Goal: Complete application form: Complete application form

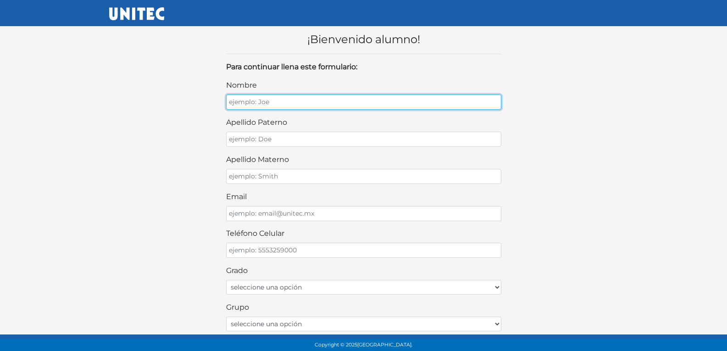
click at [325, 109] on input "nombre" at bounding box center [363, 102] width 275 height 15
click at [293, 99] on input "nombre" at bounding box center [363, 102] width 275 height 15
type input "EROS"
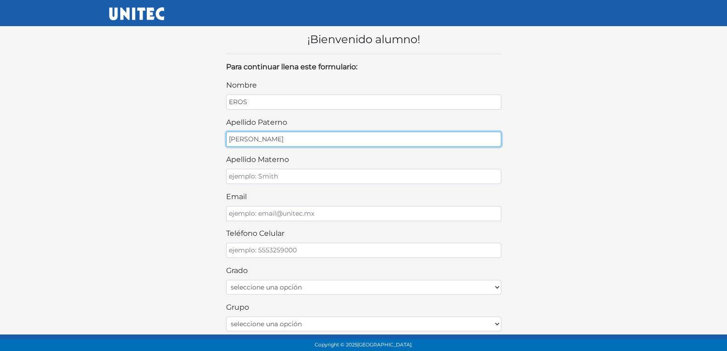
type input "PALACIOS"
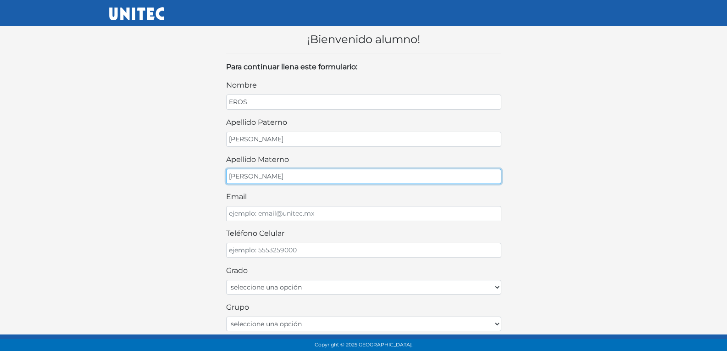
type input "MIRANDA"
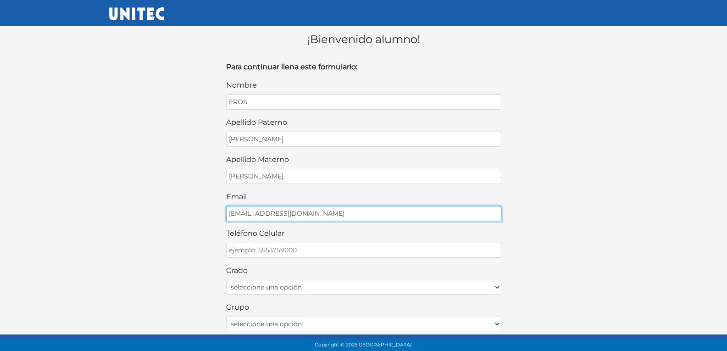
type input "EROSPALAMI@GMAIL.COM"
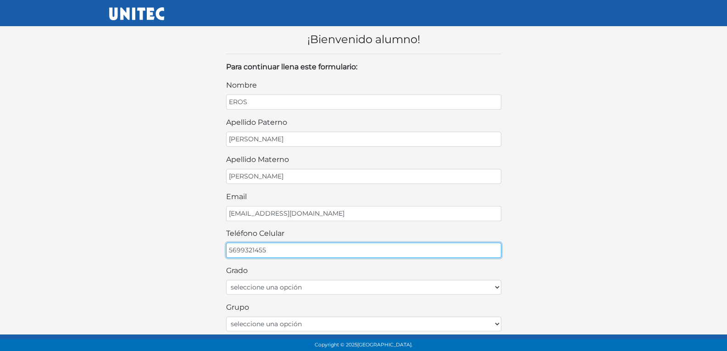
scroll to position [46, 0]
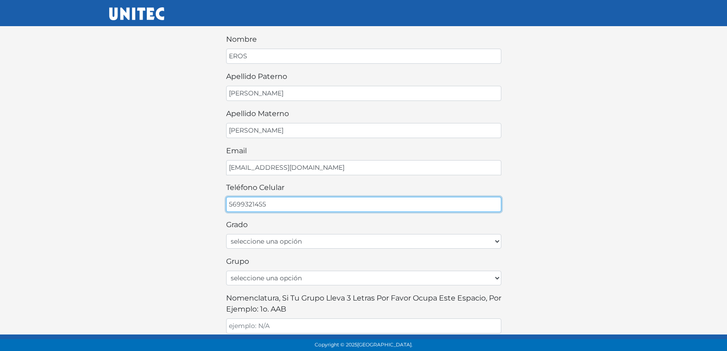
type input "5699321455"
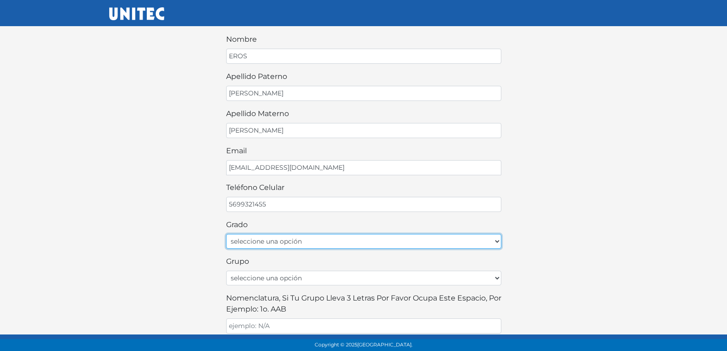
click at [340, 238] on select "seleccione una opción Primer grado Segundo grado Tercer grado Cuarto grado Quin…" at bounding box center [363, 241] width 275 height 15
select select "2do"
click at [226, 234] on select "seleccione una opción Primer grado Segundo grado Tercer grado Cuarto grado Quin…" at bounding box center [363, 241] width 275 height 15
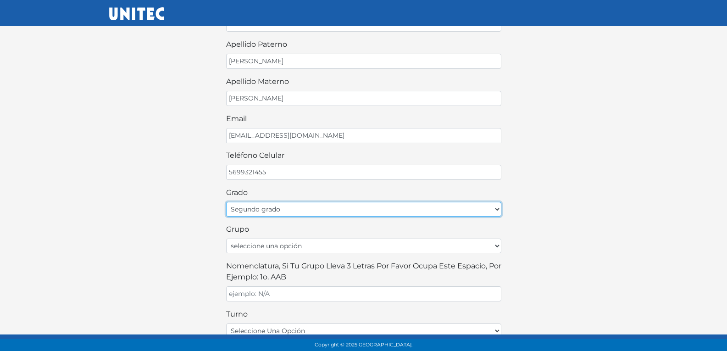
scroll to position [92, 0]
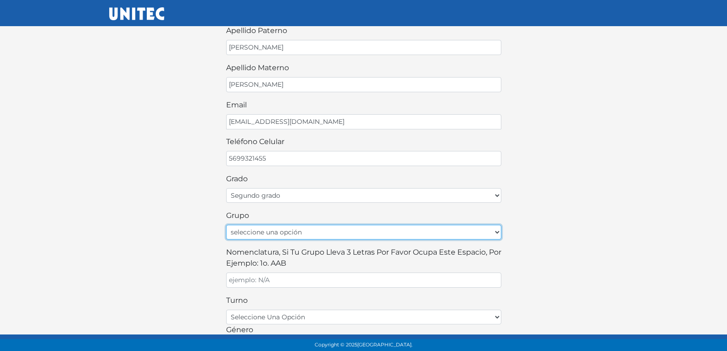
click at [278, 234] on select "seleccione una opción A B C D E F G H I J K L M N O P Q R S T U V W X Y Z" at bounding box center [363, 232] width 275 height 15
select select "A"
click at [226, 225] on select "seleccione una opción A B C D E F G H I J K L M N O P Q R S T U V W X Y Z" at bounding box center [363, 232] width 275 height 15
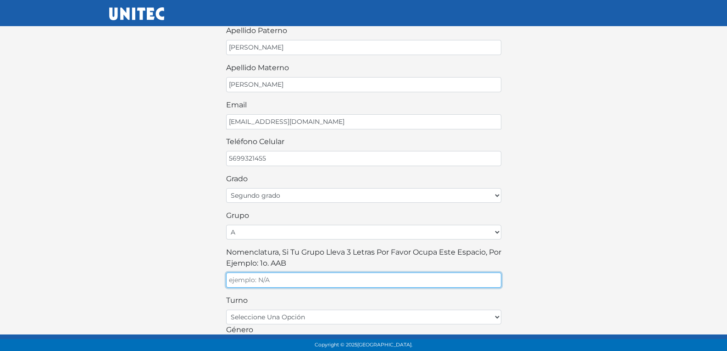
click at [326, 278] on input "Nomenclatura, si tu grupo lleva 3 letras por favor ocupa este espacio, por ejem…" at bounding box center [363, 279] width 275 height 15
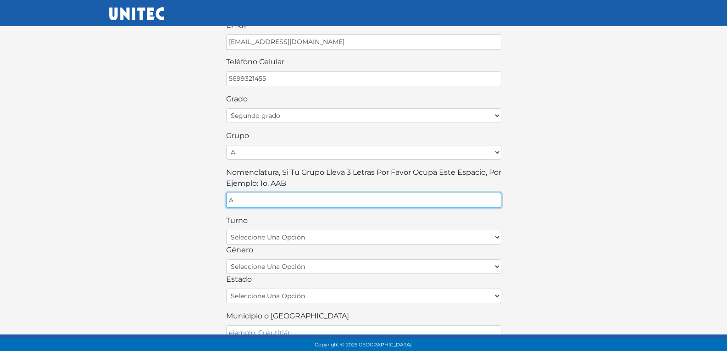
scroll to position [184, 0]
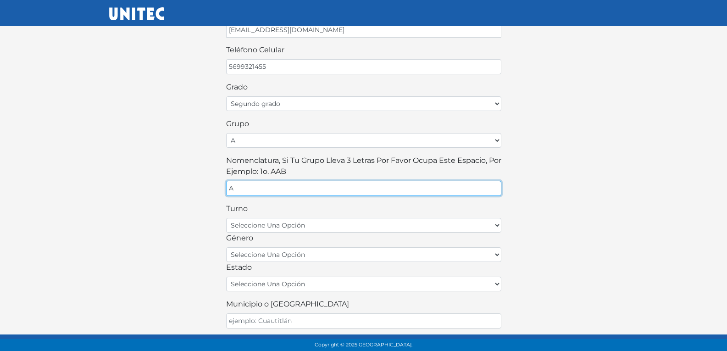
type input "A"
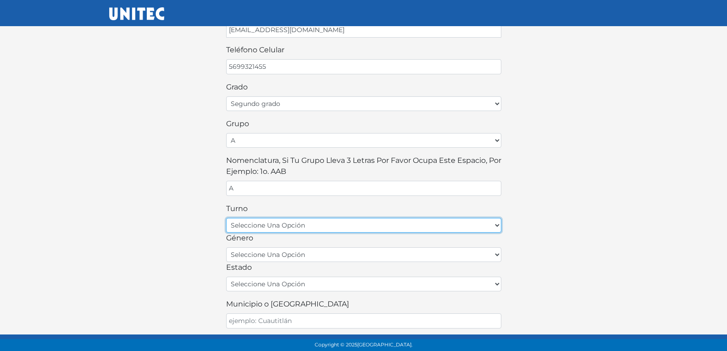
click at [288, 227] on select "seleccione una opción matutino vespertino" at bounding box center [363, 225] width 275 height 15
select select "matutino"
click at [226, 218] on select "seleccione una opción matutino vespertino" at bounding box center [363, 225] width 275 height 15
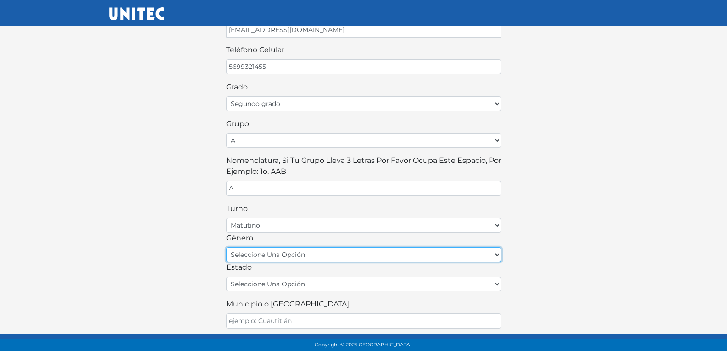
click at [267, 256] on select "seleccione una opción femenino masculino" at bounding box center [363, 254] width 275 height 15
select select "M"
click at [226, 247] on select "seleccione una opción femenino masculino" at bounding box center [363, 254] width 275 height 15
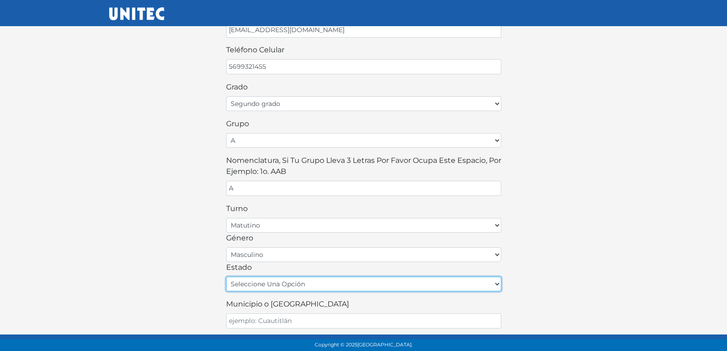
click at [272, 285] on select "seleccione una opción Aguascalientes Baja California Baja California Sur Campec…" at bounding box center [363, 284] width 275 height 15
select select "MEX"
click at [226, 277] on select "seleccione una opción Aguascalientes Baja California Baja California Sur Campec…" at bounding box center [363, 284] width 275 height 15
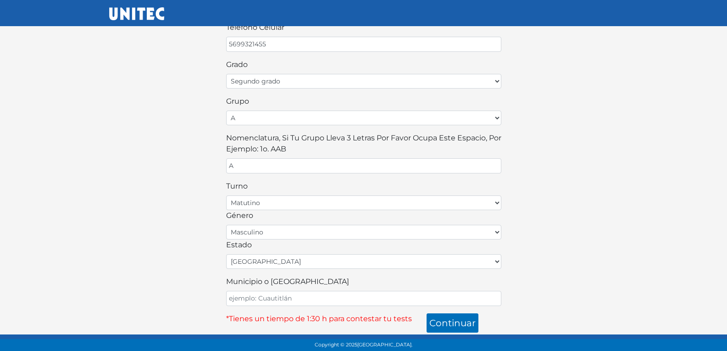
click at [275, 287] on label "Municipio o [GEOGRAPHIC_DATA]" at bounding box center [287, 281] width 123 height 11
click at [275, 291] on input "Municipio o [GEOGRAPHIC_DATA]" at bounding box center [363, 298] width 275 height 15
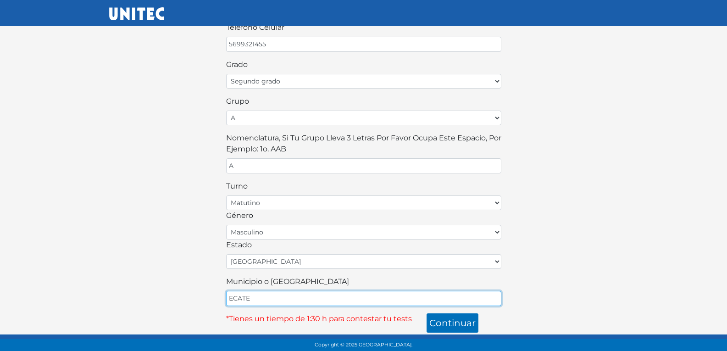
type input "ECATEPEC"
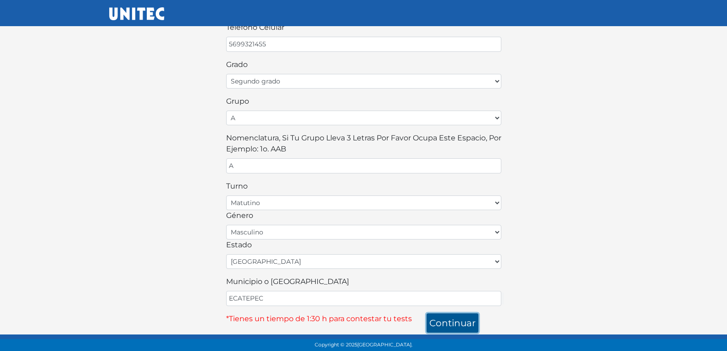
click at [451, 325] on button "continuar" at bounding box center [453, 322] width 52 height 19
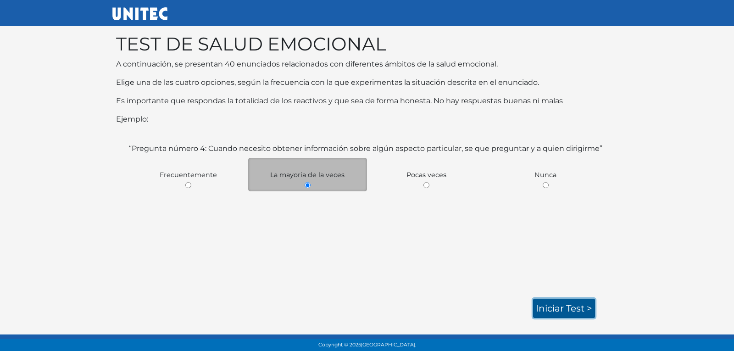
click at [582, 309] on link "Iniciar test >" at bounding box center [564, 308] width 62 height 19
click at [562, 307] on link "Iniciar test >" at bounding box center [564, 308] width 62 height 19
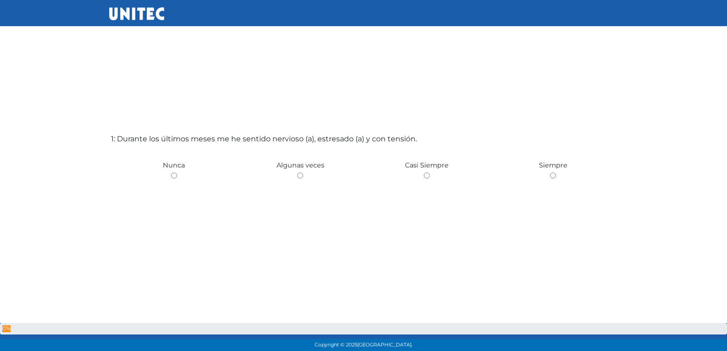
click at [297, 172] on input "radio" at bounding box center [300, 175] width 6 height 6
radio input "true"
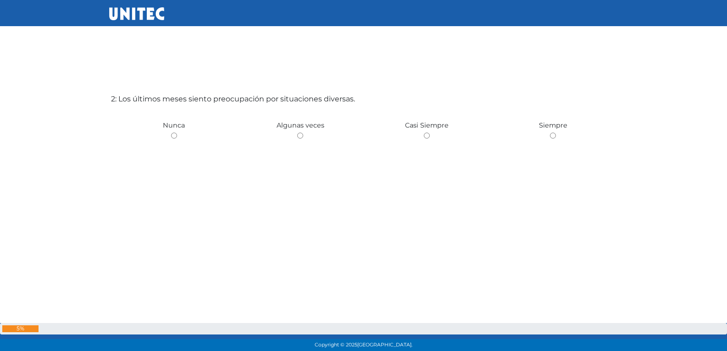
scroll to position [397, 0]
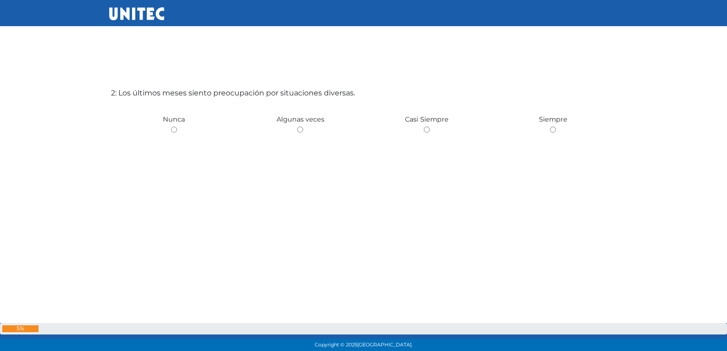
click at [297, 127] on input "radio" at bounding box center [300, 130] width 6 height 6
radio input "true"
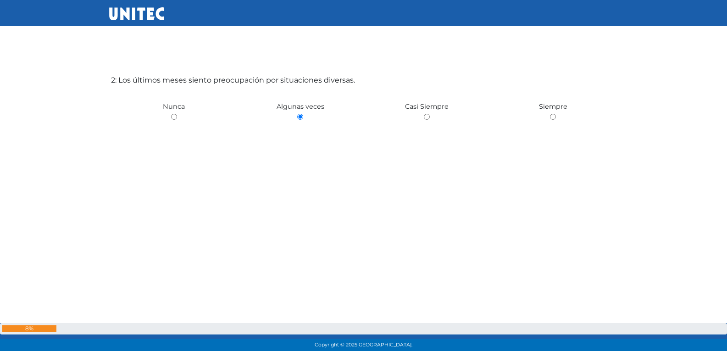
click at [171, 114] on input "radio" at bounding box center [174, 117] width 6 height 6
radio input "true"
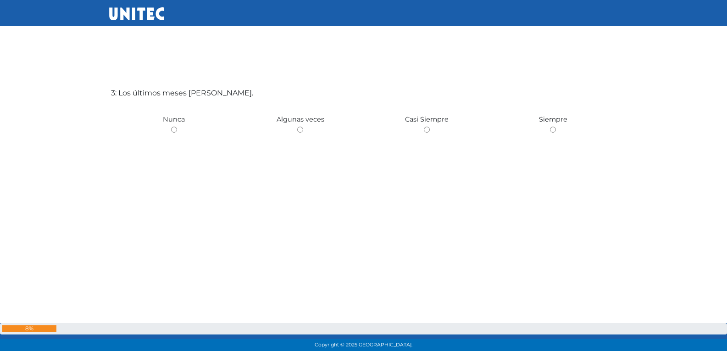
click at [297, 127] on input "radio" at bounding box center [300, 130] width 6 height 6
radio input "true"
click at [171, 128] on input "radio" at bounding box center [174, 131] width 6 height 6
radio input "true"
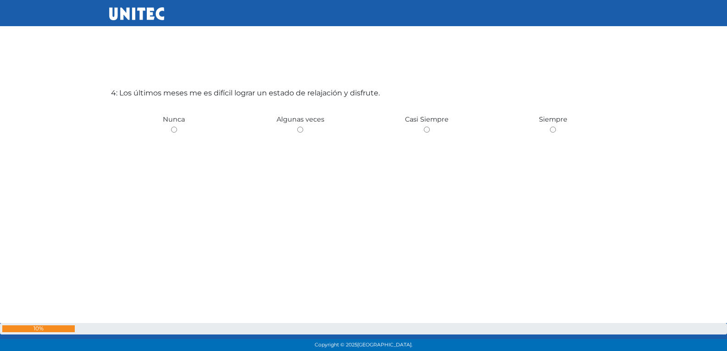
click at [297, 127] on input "radio" at bounding box center [300, 130] width 6 height 6
radio input "true"
click at [171, 127] on input "radio" at bounding box center [174, 130] width 6 height 6
radio input "true"
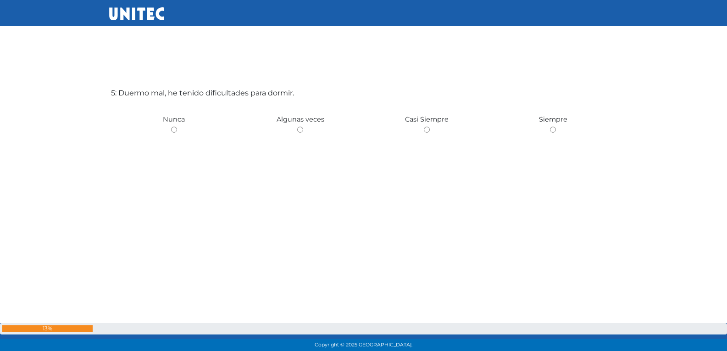
click at [297, 127] on input "radio" at bounding box center [300, 130] width 6 height 6
radio input "true"
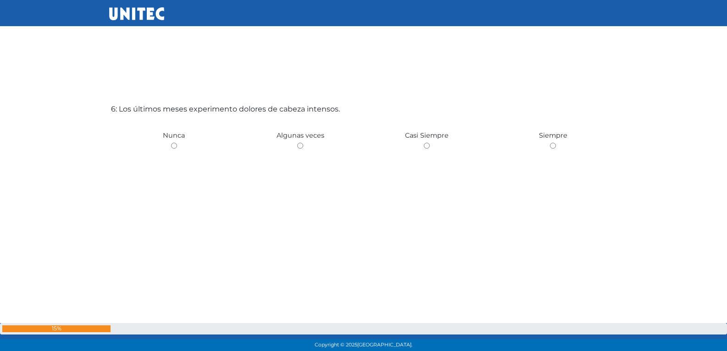
scroll to position [1801, 0]
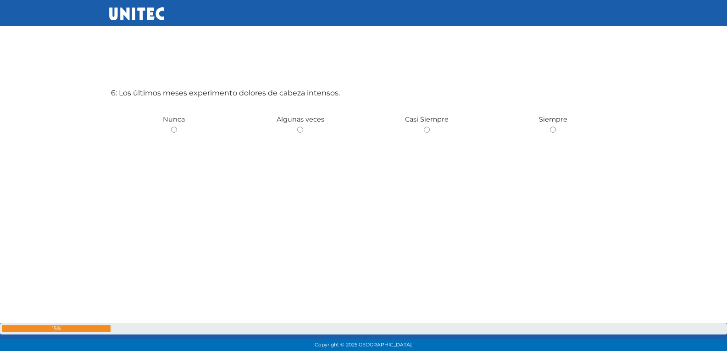
click at [297, 127] on input "radio" at bounding box center [300, 130] width 6 height 6
radio input "true"
click at [171, 127] on input "radio" at bounding box center [174, 130] width 6 height 6
radio input "true"
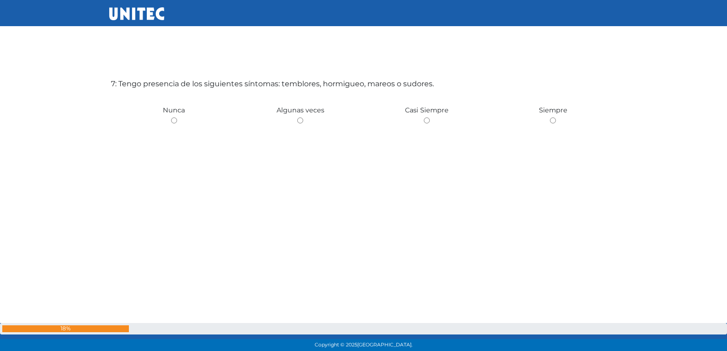
scroll to position [2155, 0]
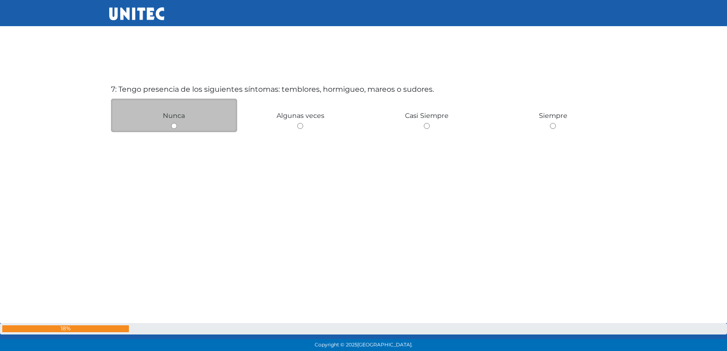
click at [172, 128] on input "radio" at bounding box center [174, 126] width 6 height 6
radio input "true"
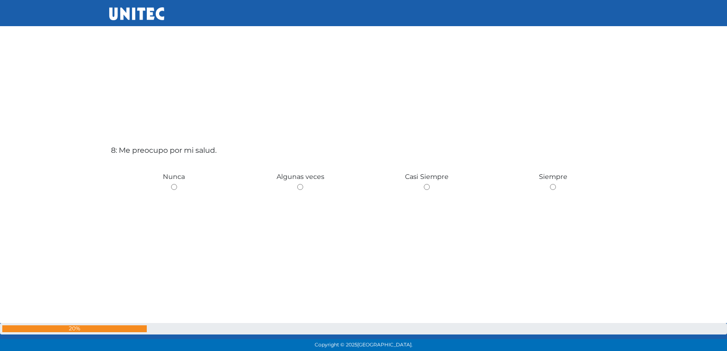
scroll to position [2339, 0]
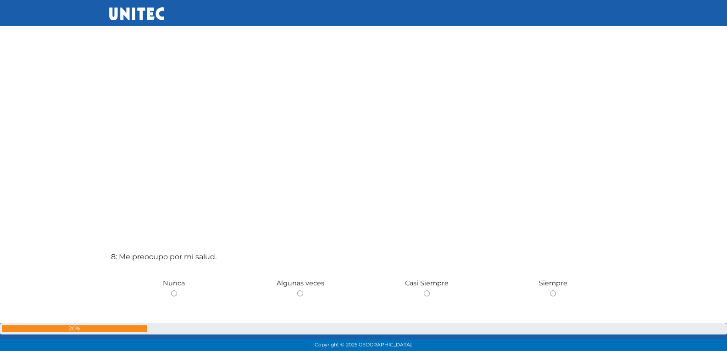
click at [297, 290] on input "radio" at bounding box center [300, 293] width 6 height 6
radio input "true"
click at [424, 290] on input "radio" at bounding box center [427, 293] width 6 height 6
radio input "true"
click at [550, 290] on input "radio" at bounding box center [553, 293] width 6 height 6
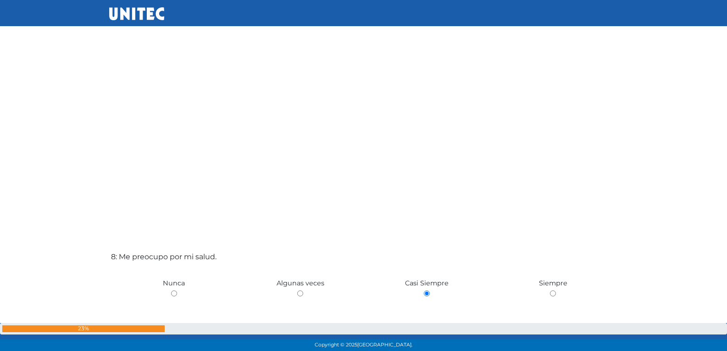
radio input "true"
click at [424, 290] on input "radio" at bounding box center [427, 293] width 6 height 6
radio input "true"
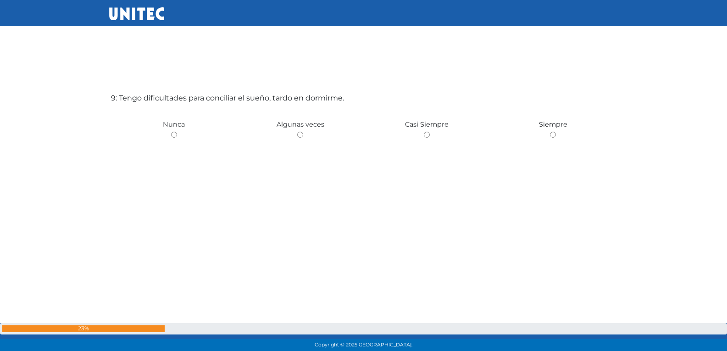
scroll to position [2853, 0]
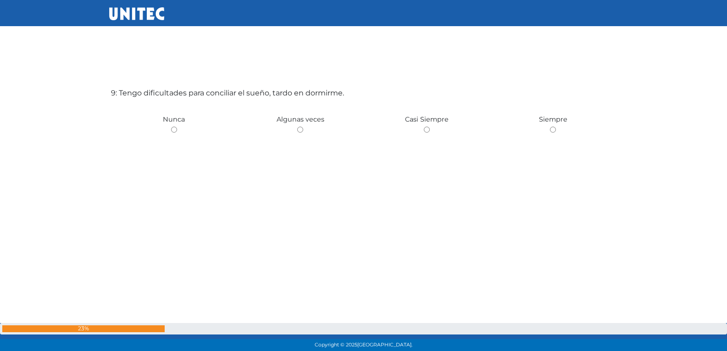
click at [297, 127] on input "radio" at bounding box center [300, 130] width 6 height 6
radio input "true"
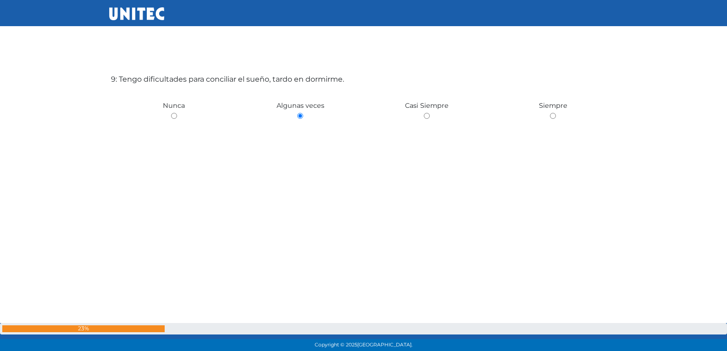
click at [171, 113] on input "radio" at bounding box center [174, 116] width 6 height 6
radio input "true"
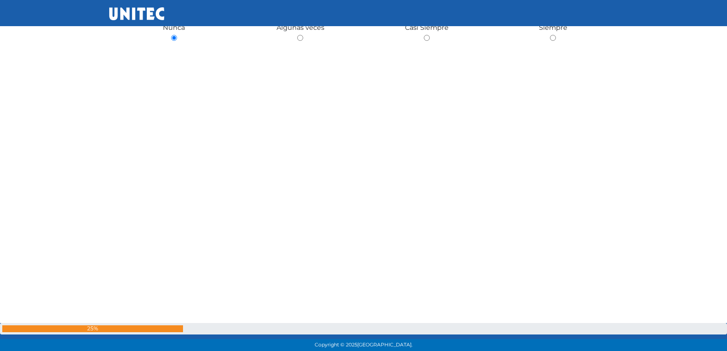
radio input "true"
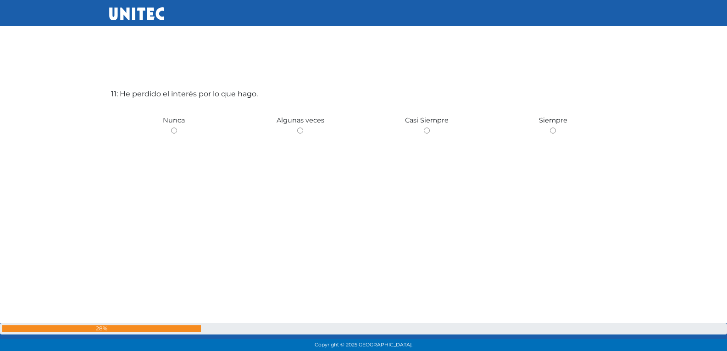
scroll to position [3555, 0]
click at [297, 127] on input "radio" at bounding box center [300, 130] width 6 height 6
radio input "true"
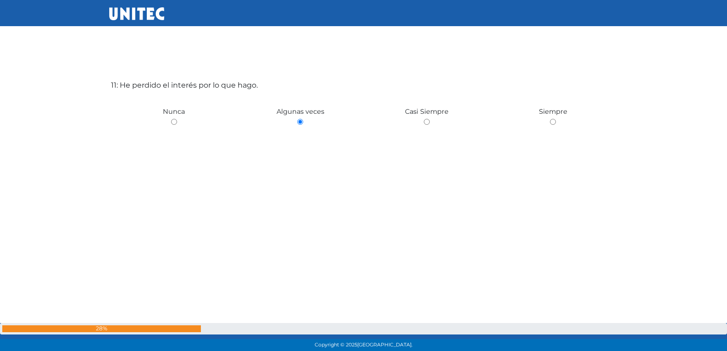
radio input "true"
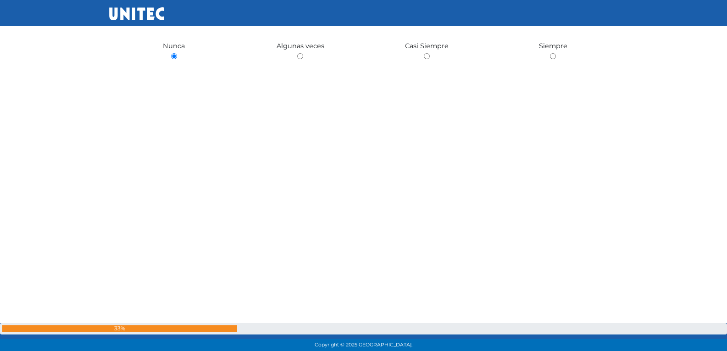
scroll to position [3431, 0]
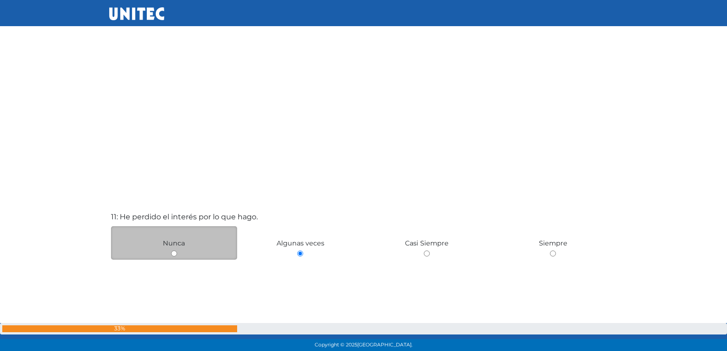
click at [173, 258] on div "Nunca" at bounding box center [174, 242] width 127 height 33
click at [550, 250] on input "radio" at bounding box center [553, 253] width 6 height 6
radio input "true"
click at [424, 252] on input "radio" at bounding box center [427, 255] width 6 height 6
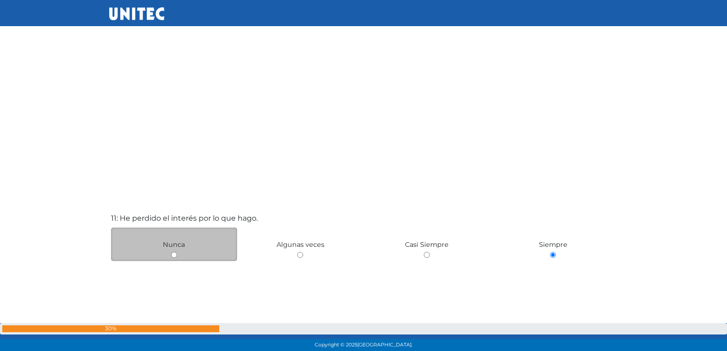
radio input "true"
click at [297, 252] on input "radio" at bounding box center [300, 255] width 6 height 6
radio input "true"
click at [171, 252] on input "radio" at bounding box center [174, 255] width 6 height 6
radio input "true"
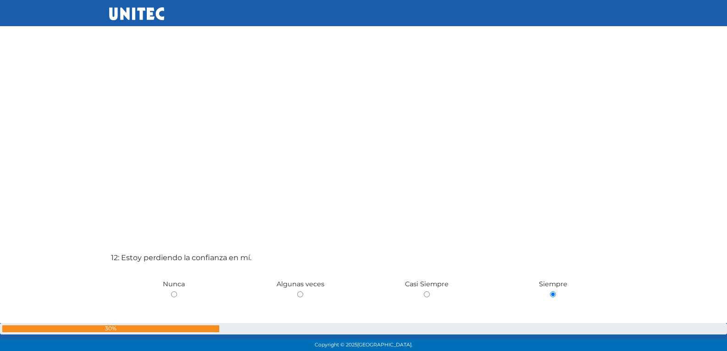
scroll to position [3742, 0]
click at [171, 290] on input "radio" at bounding box center [174, 293] width 6 height 6
radio input "true"
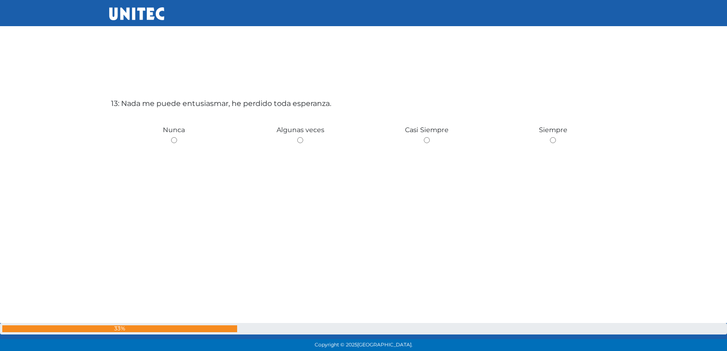
scroll to position [4257, 0]
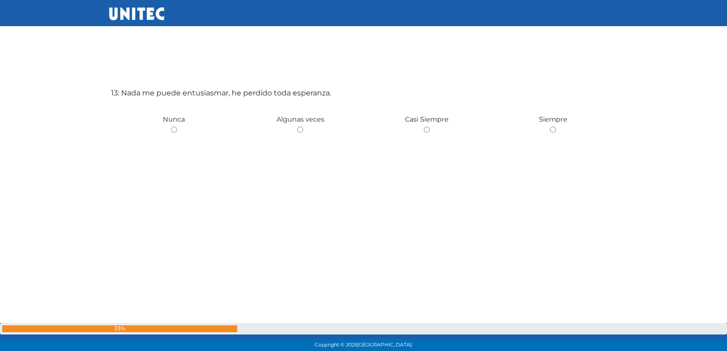
click at [297, 127] on input "radio" at bounding box center [300, 130] width 6 height 6
radio input "true"
click at [171, 127] on input "radio" at bounding box center [174, 130] width 6 height 6
radio input "true"
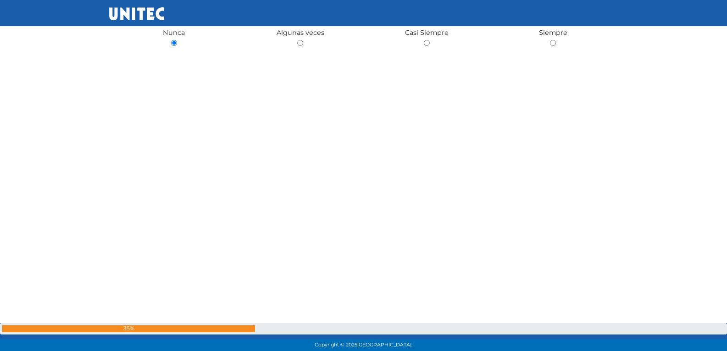
scroll to position [4349, 0]
radio input "true"
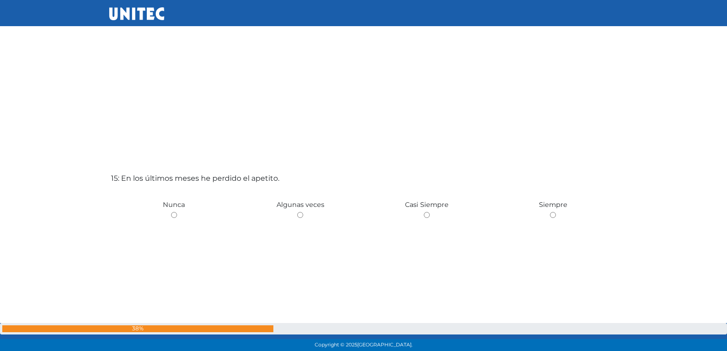
click at [297, 212] on input "radio" at bounding box center [300, 215] width 6 height 6
radio input "true"
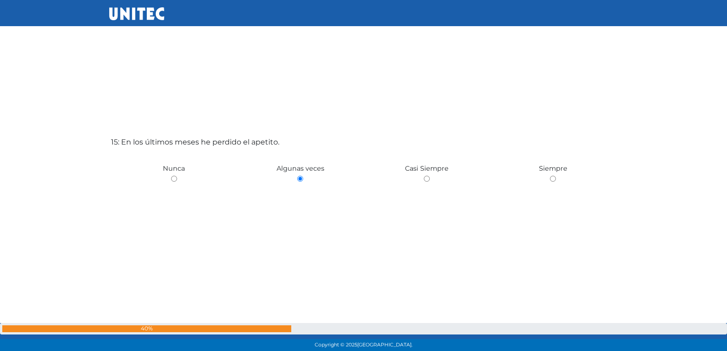
radio input "true"
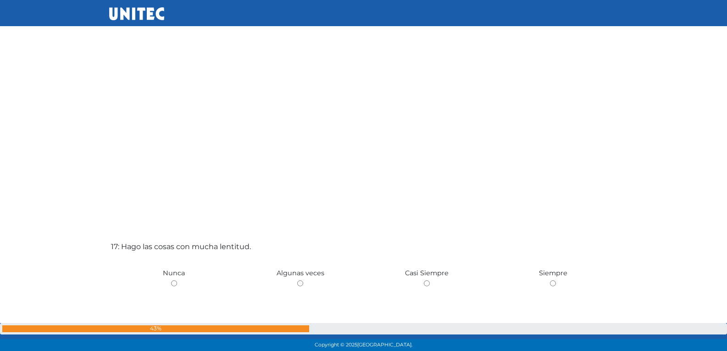
scroll to position [5497, 0]
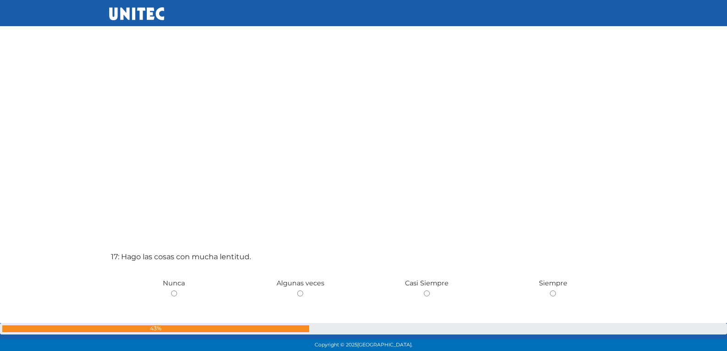
click at [297, 290] on input "radio" at bounding box center [300, 293] width 6 height 6
radio input "true"
click at [171, 290] on input "radio" at bounding box center [174, 293] width 6 height 6
radio input "true"
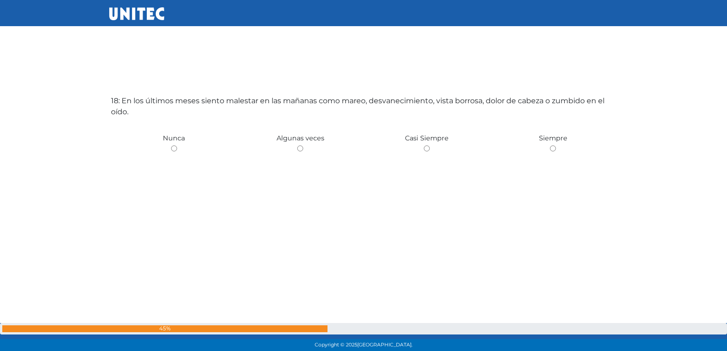
scroll to position [6012, 0]
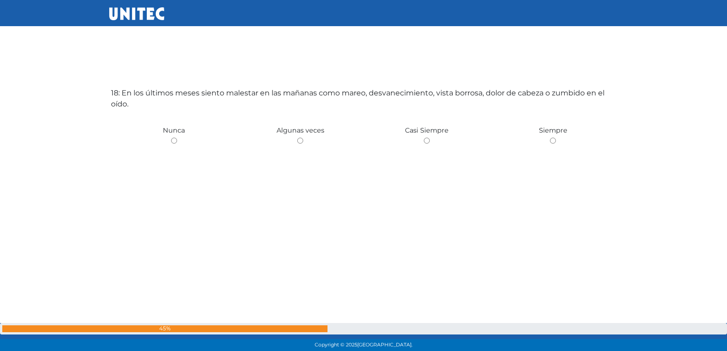
click at [297, 138] on input "radio" at bounding box center [300, 141] width 6 height 6
radio input "true"
click at [171, 138] on input "radio" at bounding box center [174, 141] width 6 height 6
radio input "true"
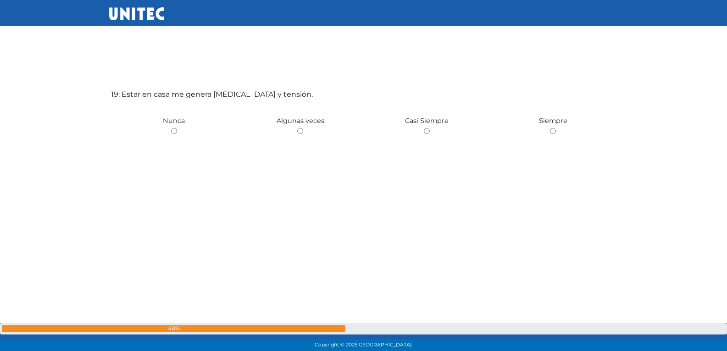
scroll to position [6363, 0]
click at [297, 127] on input "radio" at bounding box center [300, 130] width 6 height 6
radio input "true"
click at [171, 127] on input "radio" at bounding box center [174, 130] width 6 height 6
radio input "true"
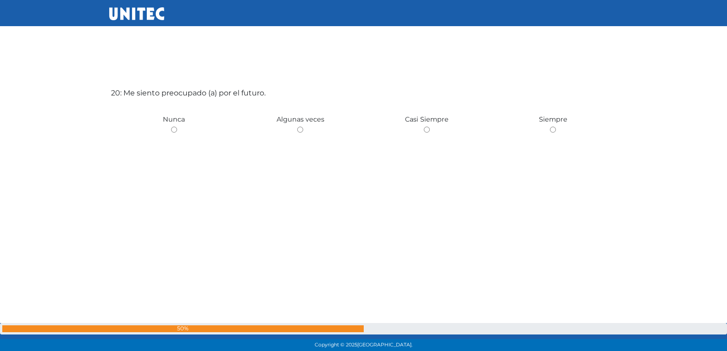
click at [297, 127] on input "radio" at bounding box center [300, 130] width 6 height 6
radio input "true"
click at [171, 127] on input "radio" at bounding box center [174, 130] width 6 height 6
radio input "true"
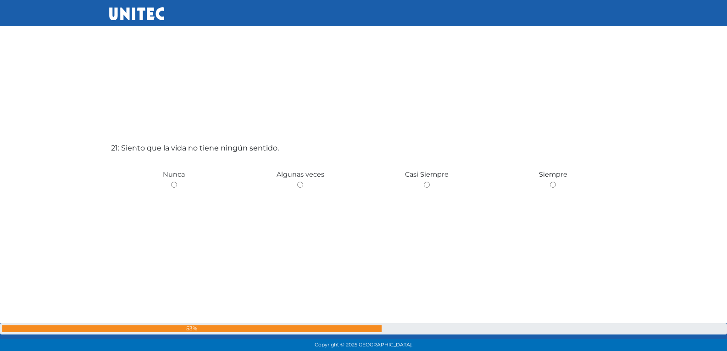
scroll to position [7065, 0]
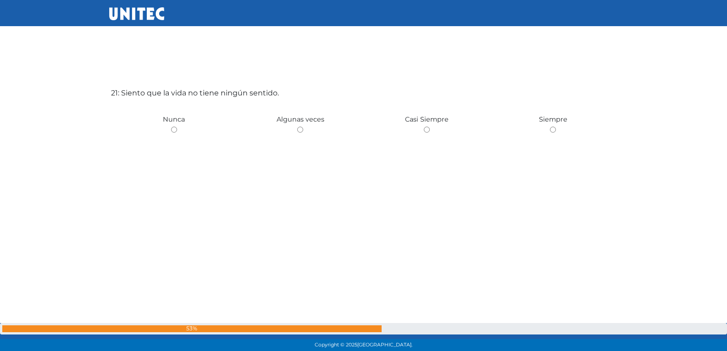
click at [297, 127] on input "radio" at bounding box center [300, 130] width 6 height 6
radio input "true"
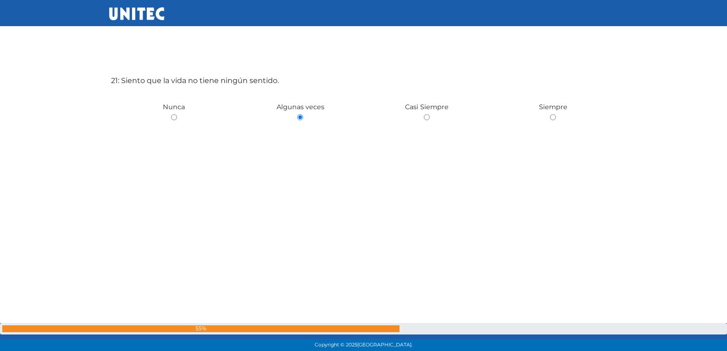
click at [171, 114] on input "radio" at bounding box center [174, 117] width 6 height 6
radio input "true"
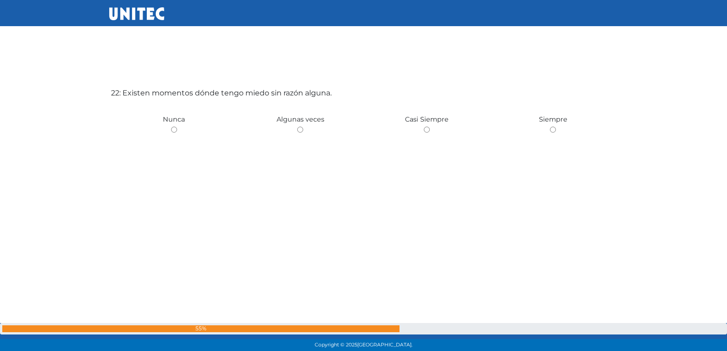
click at [297, 127] on input "radio" at bounding box center [300, 130] width 6 height 6
radio input "true"
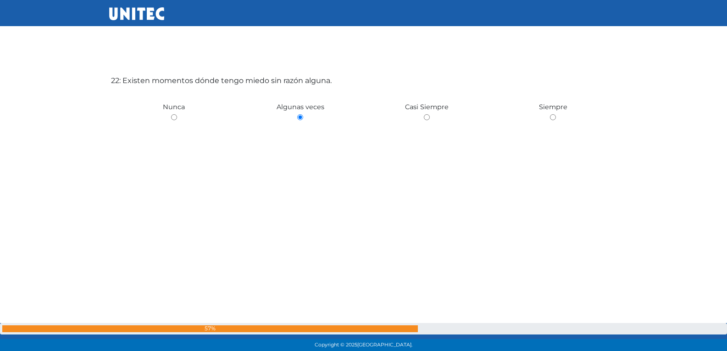
click at [171, 114] on input "radio" at bounding box center [174, 117] width 6 height 6
radio input "true"
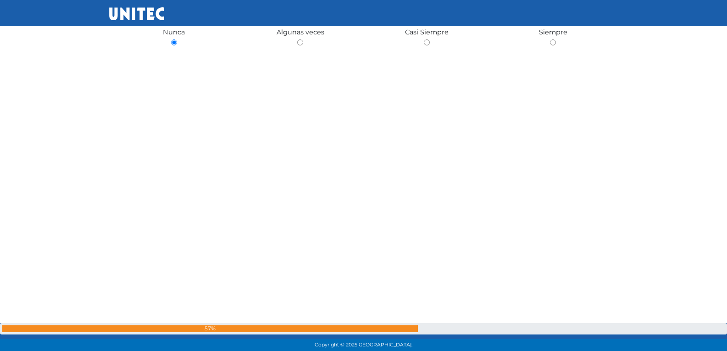
scroll to position [7507, 0]
radio input "true"
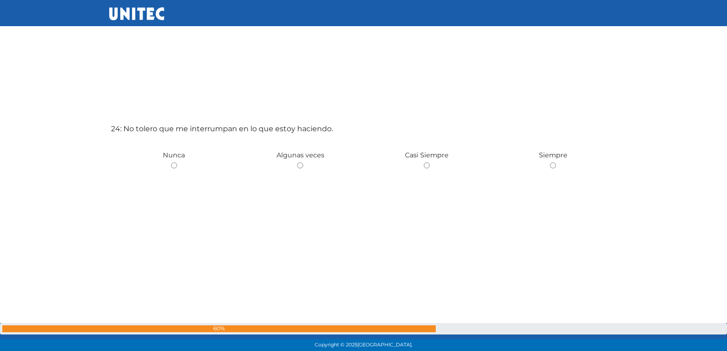
scroll to position [8118, 0]
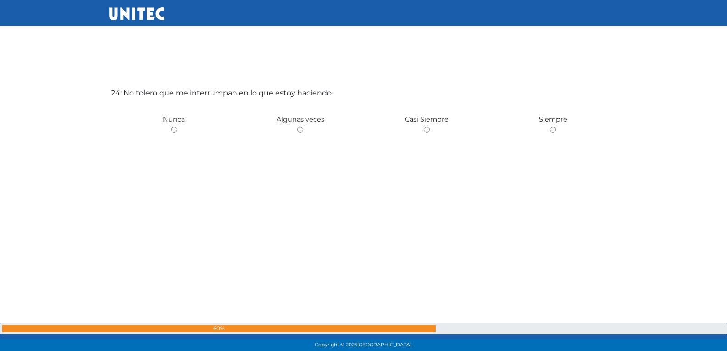
click at [297, 127] on input "radio" at bounding box center [300, 130] width 6 height 6
radio input "true"
click at [424, 128] on input "radio" at bounding box center [427, 131] width 6 height 6
radio input "true"
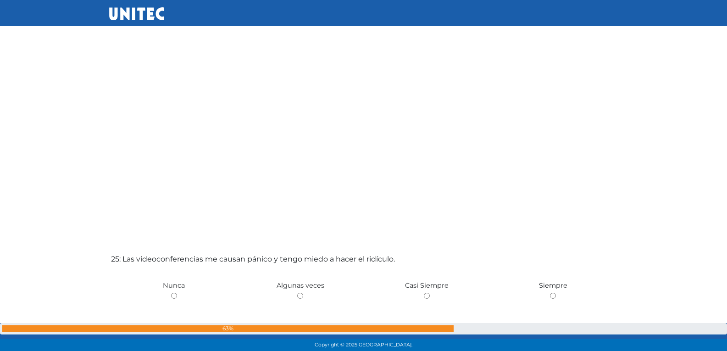
scroll to position [8305, 0]
click at [297, 290] on input "radio" at bounding box center [300, 293] width 6 height 6
radio input "true"
click at [171, 290] on input "radio" at bounding box center [174, 293] width 6 height 6
radio input "true"
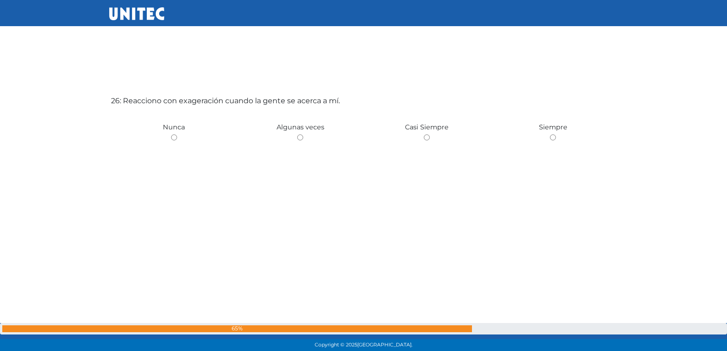
scroll to position [8820, 0]
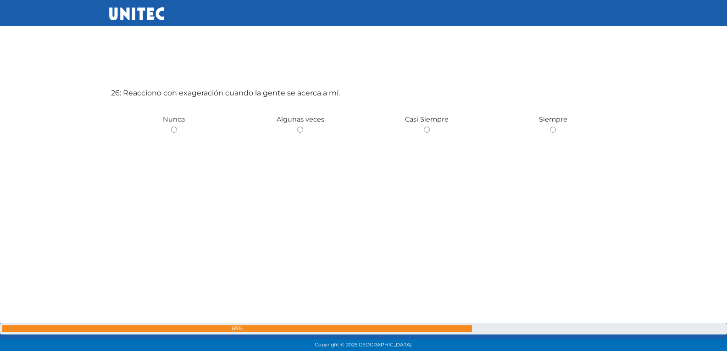
click at [297, 127] on input "radio" at bounding box center [300, 130] width 6 height 6
radio input "true"
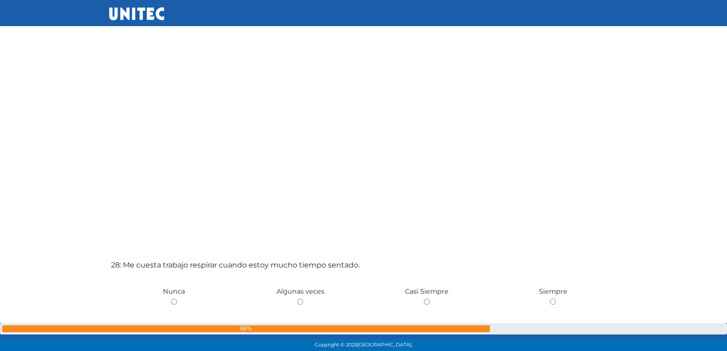
scroll to position [9358, 0]
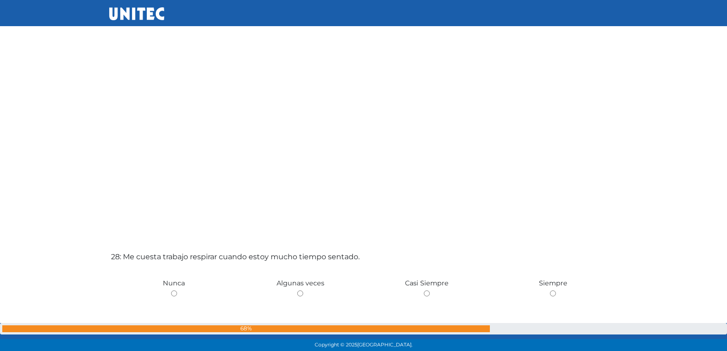
click at [297, 290] on input "radio" at bounding box center [300, 293] width 6 height 6
radio input "true"
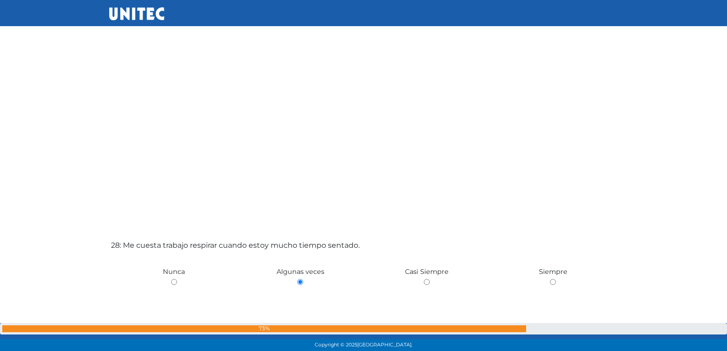
click at [171, 279] on input "radio" at bounding box center [174, 282] width 6 height 6
radio input "true"
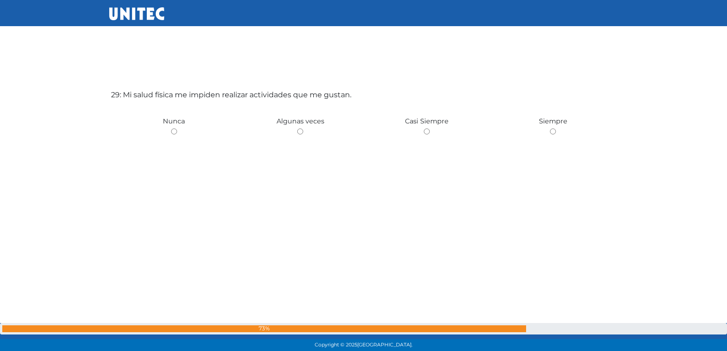
scroll to position [9872, 0]
click at [297, 127] on input "radio" at bounding box center [300, 130] width 6 height 6
radio input "true"
click at [171, 127] on input "radio" at bounding box center [174, 130] width 6 height 6
radio input "true"
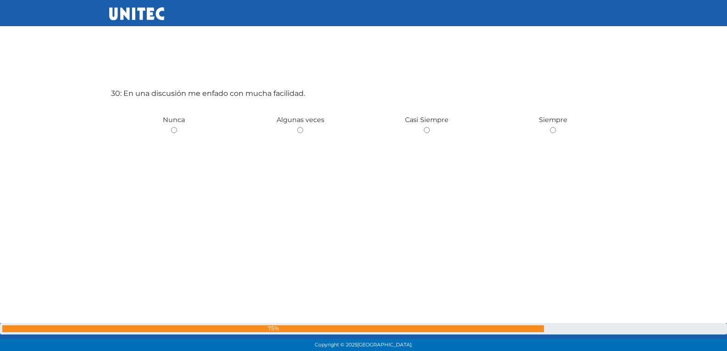
scroll to position [10223, 0]
click at [297, 127] on input "radio" at bounding box center [300, 130] width 6 height 6
radio input "true"
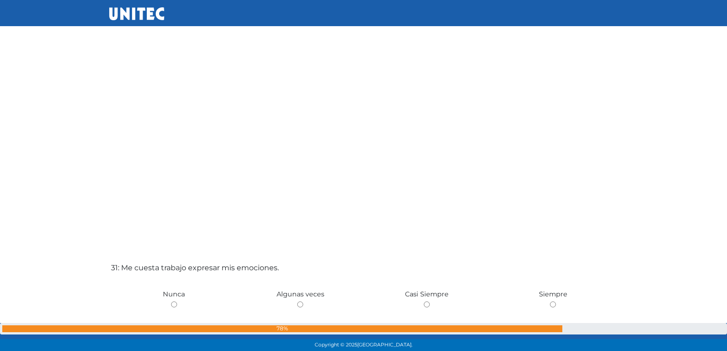
scroll to position [10410, 0]
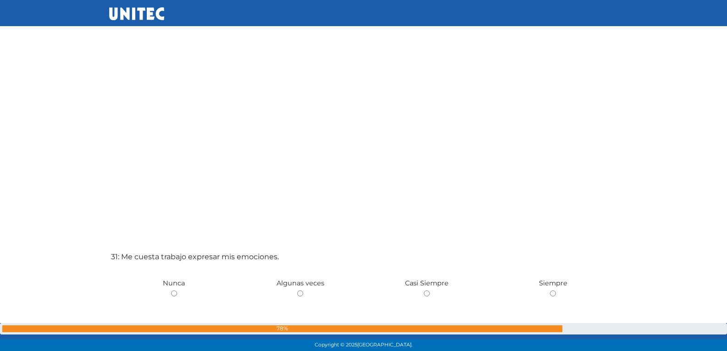
click at [297, 290] on input "radio" at bounding box center [300, 293] width 6 height 6
radio input "true"
click at [171, 290] on input "radio" at bounding box center [174, 293] width 6 height 6
radio input "true"
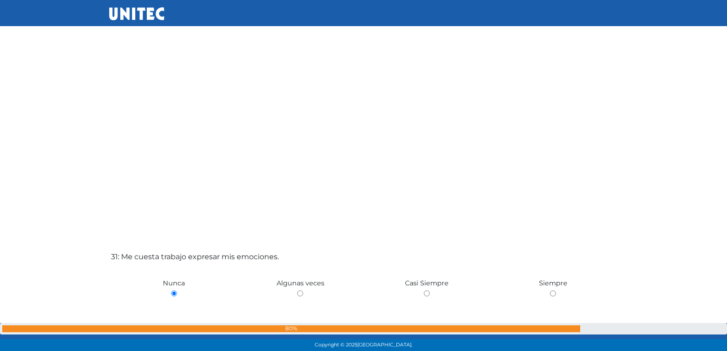
radio input "true"
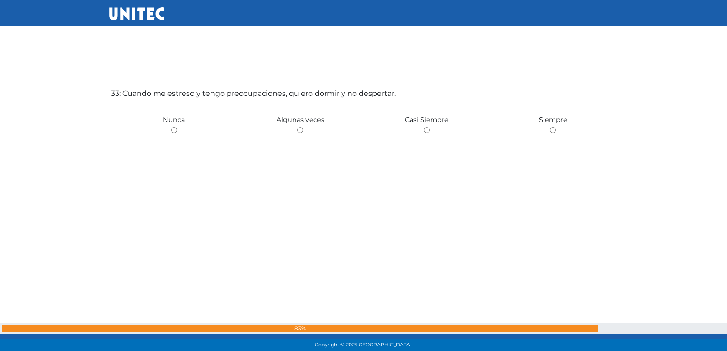
scroll to position [11276, 0]
click at [297, 127] on input "radio" at bounding box center [300, 130] width 6 height 6
radio input "true"
click at [171, 127] on input "radio" at bounding box center [174, 130] width 6 height 6
radio input "true"
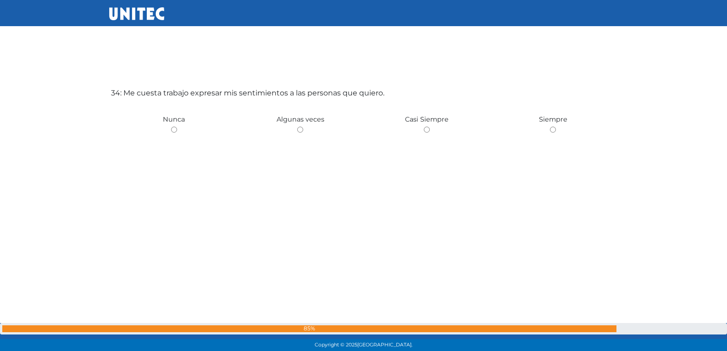
click at [297, 127] on input "radio" at bounding box center [300, 130] width 6 height 6
radio input "true"
click at [171, 127] on input "radio" at bounding box center [174, 130] width 6 height 6
radio input "true"
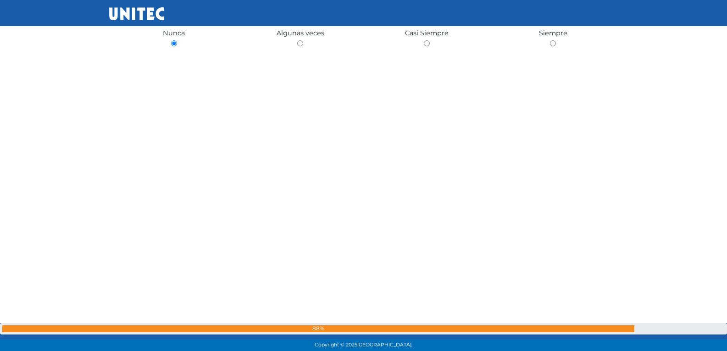
scroll to position [11717, 0]
radio input "true"
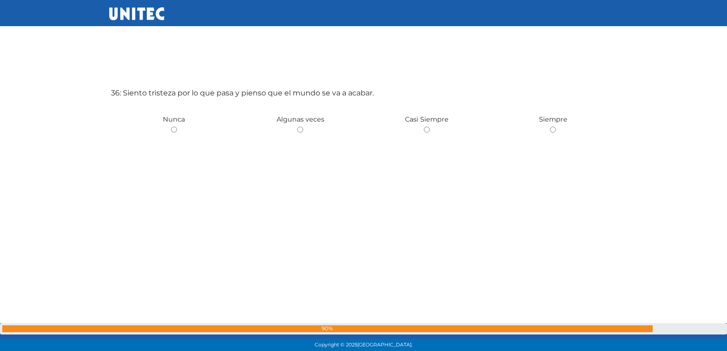
click at [297, 127] on input "radio" at bounding box center [300, 130] width 6 height 6
radio input "true"
click at [171, 127] on input "radio" at bounding box center [174, 130] width 6 height 6
radio input "true"
click at [297, 127] on input "radio" at bounding box center [300, 130] width 6 height 6
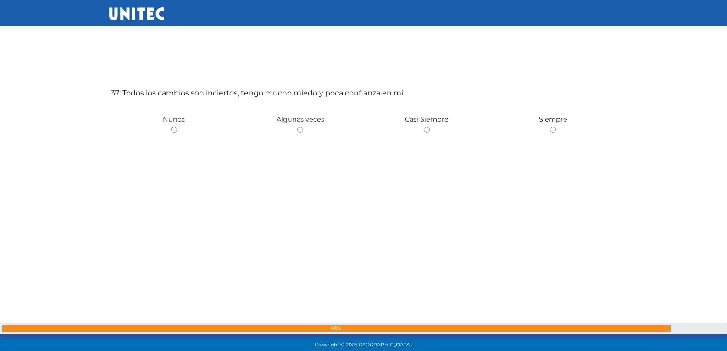
radio input "true"
click at [171, 127] on input "radio" at bounding box center [174, 130] width 6 height 6
radio input "true"
click at [297, 127] on input "radio" at bounding box center [300, 130] width 6 height 6
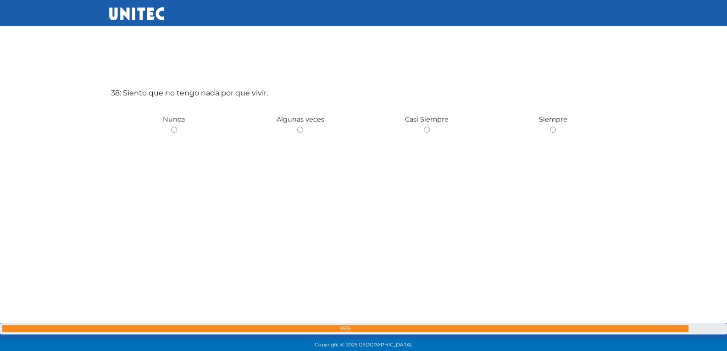
radio input "true"
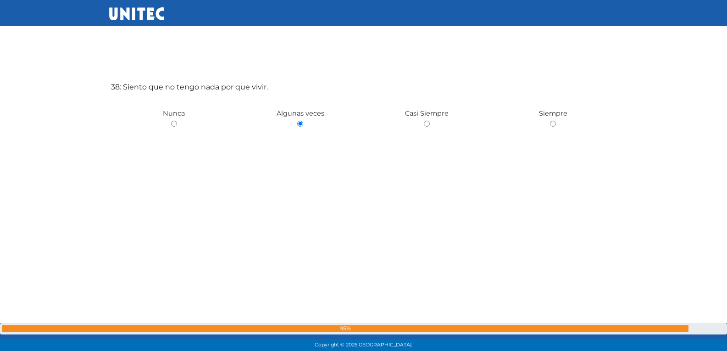
click at [171, 121] on input "radio" at bounding box center [174, 124] width 6 height 6
radio input "true"
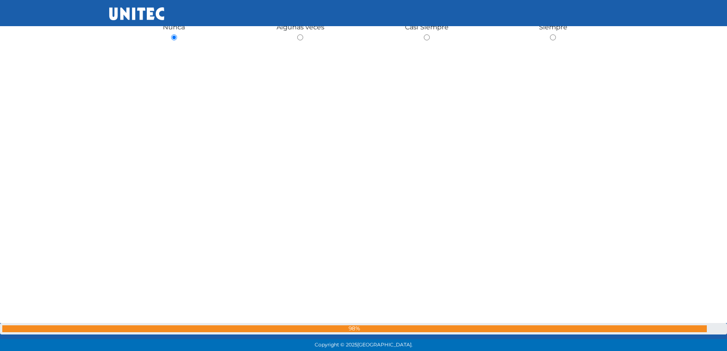
radio input "true"
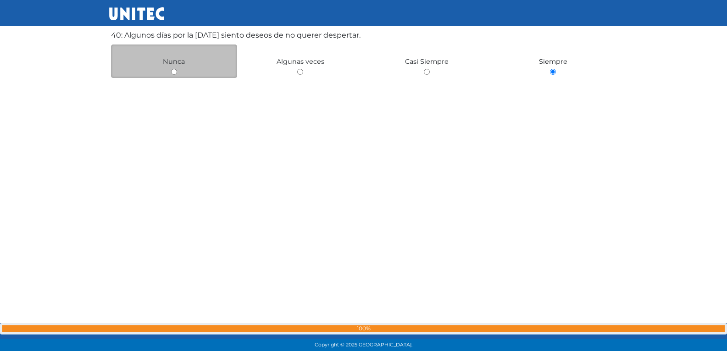
scroll to position [13671, 0]
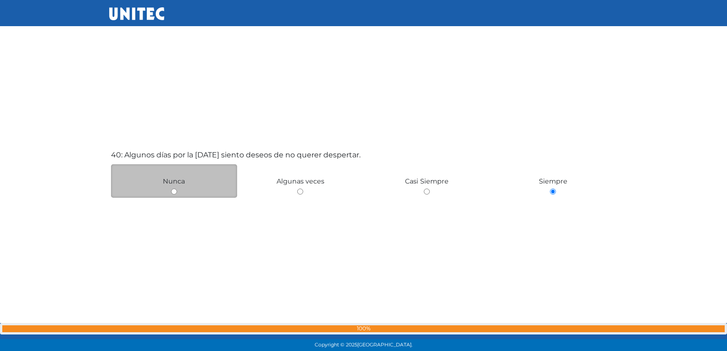
click at [173, 193] on input "radio" at bounding box center [174, 192] width 6 height 6
radio input "true"
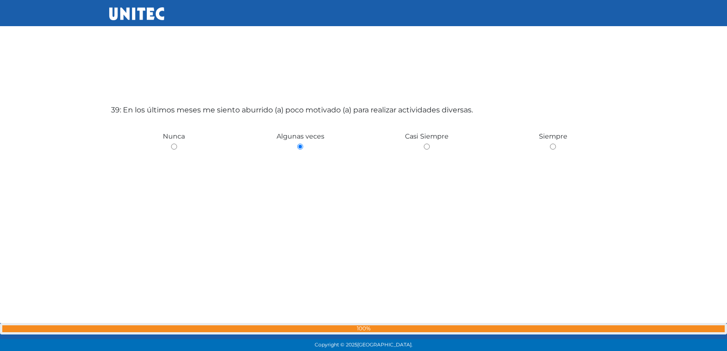
scroll to position [13258, 0]
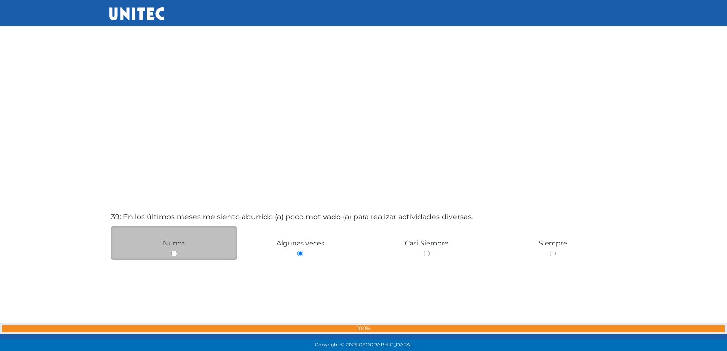
click at [175, 254] on input "radio" at bounding box center [174, 253] width 6 height 6
radio input "true"
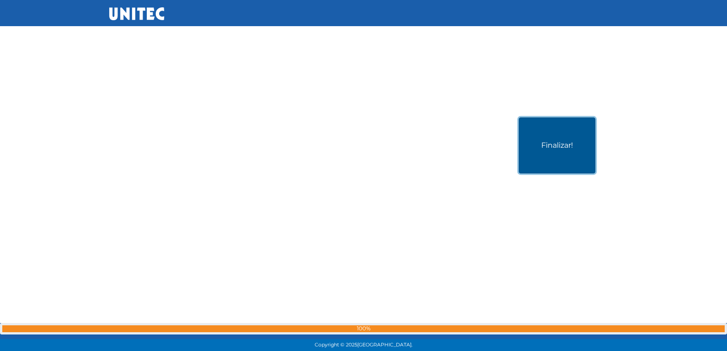
click at [539, 151] on button "Finalizar!" at bounding box center [557, 145] width 77 height 56
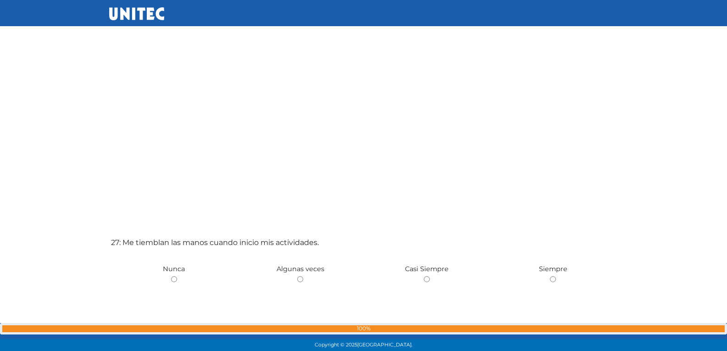
scroll to position [9007, 0]
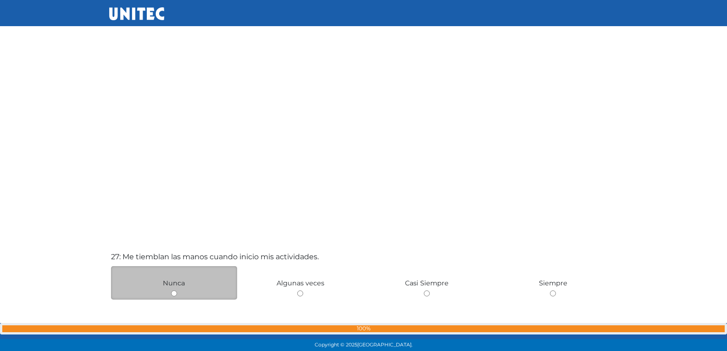
click at [174, 294] on input "radio" at bounding box center [174, 293] width 6 height 6
radio input "true"
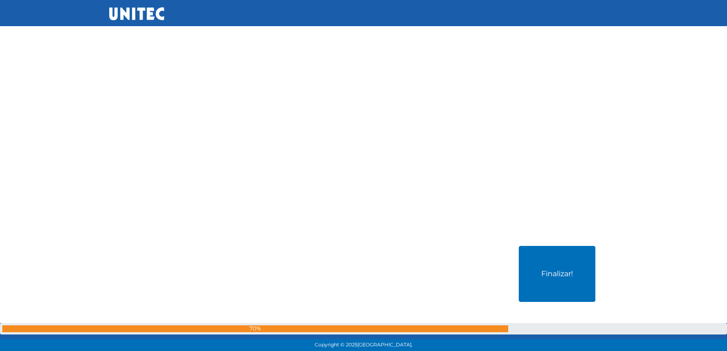
scroll to position [14102, 0]
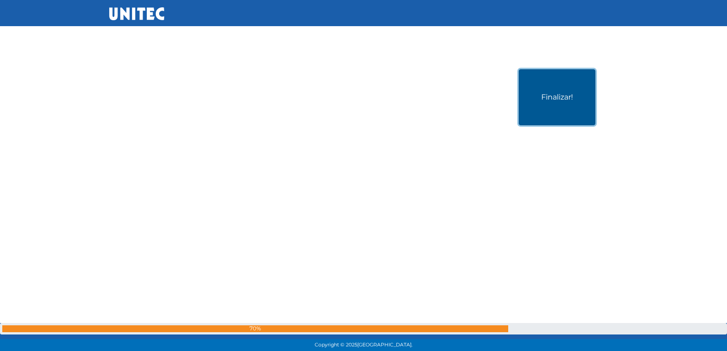
click at [564, 112] on button "Finalizar!" at bounding box center [557, 97] width 77 height 56
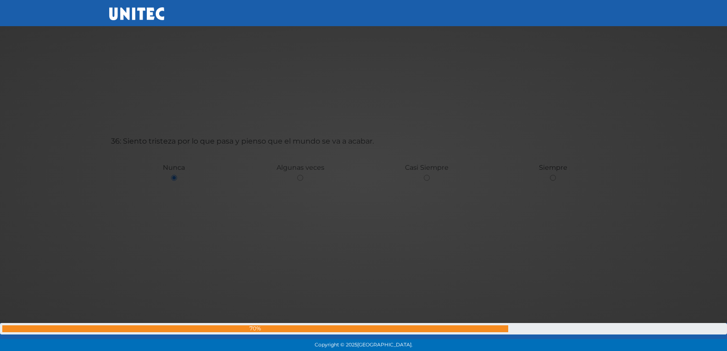
scroll to position [12267, 0]
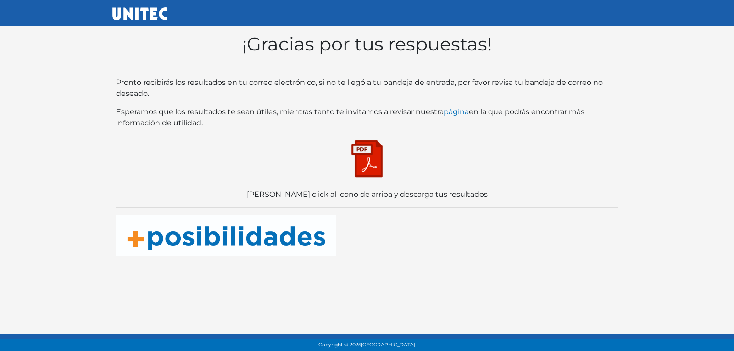
click at [372, 181] on img at bounding box center [367, 159] width 46 height 46
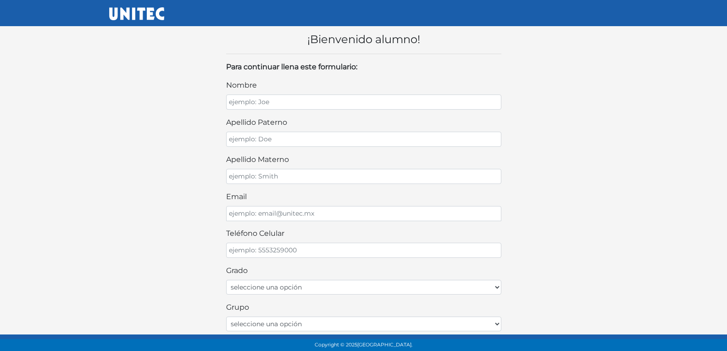
click at [571, 175] on div "¡Bienvenido alumno! Para continuar llena este formulario: nombre apellido pater…" at bounding box center [363, 278] width 523 height 520
